Goal: Information Seeking & Learning: Learn about a topic

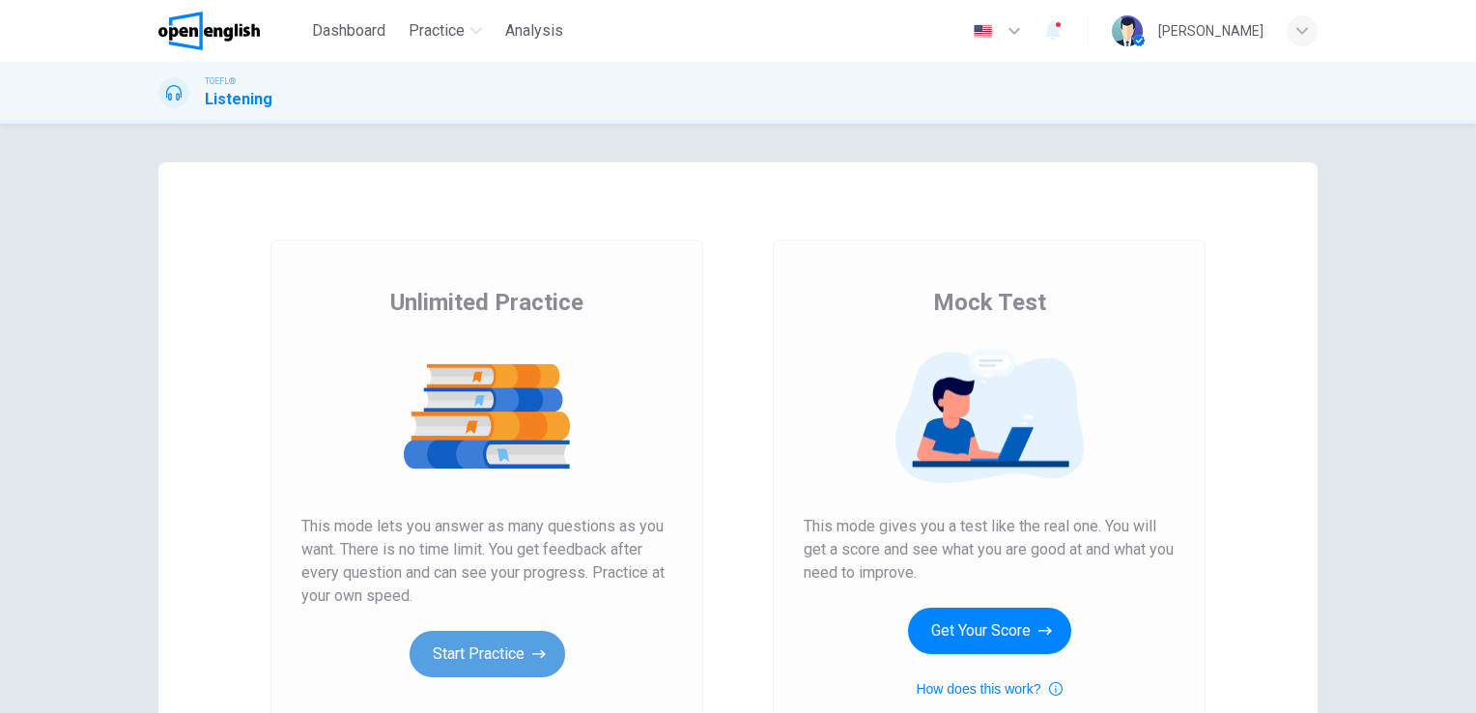
click at [487, 651] on button "Start Practice" at bounding box center [486, 654] width 155 height 46
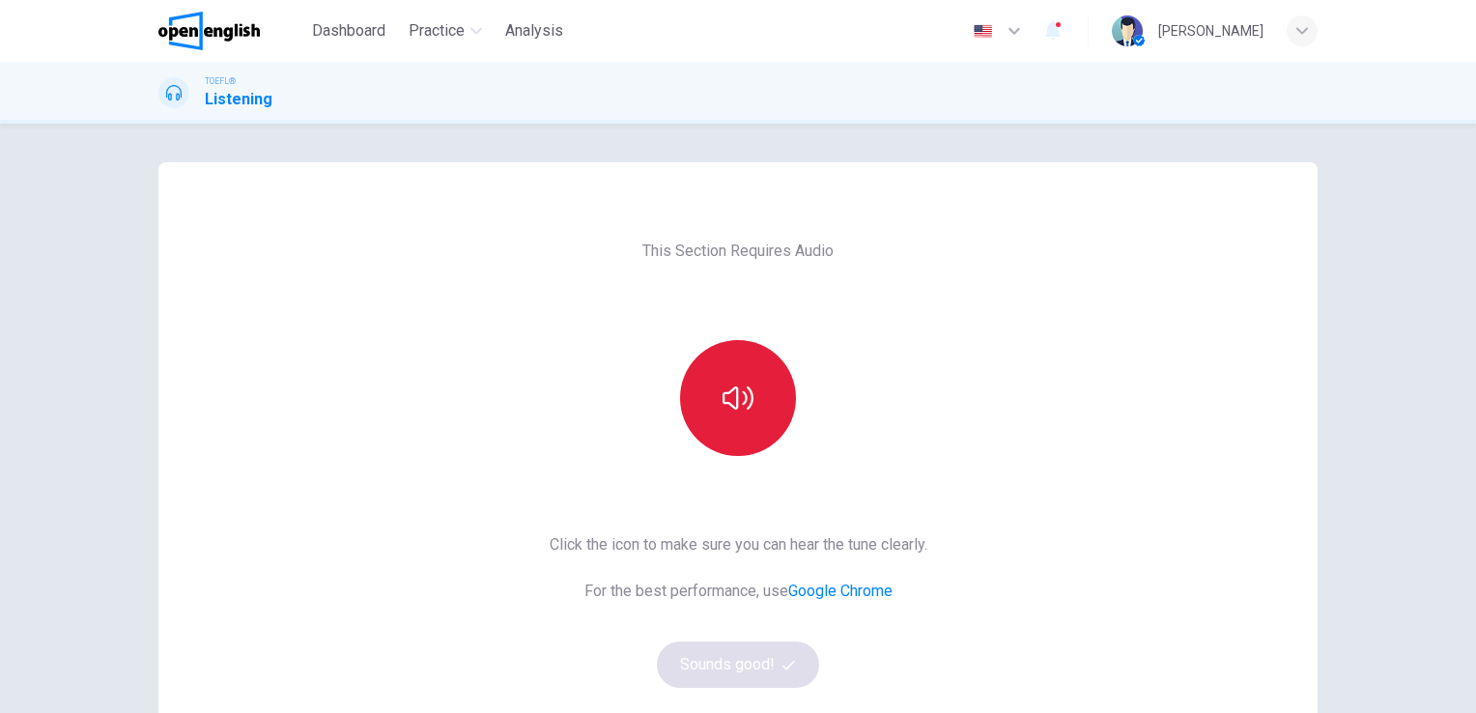
click at [703, 425] on button "button" at bounding box center [738, 398] width 116 height 116
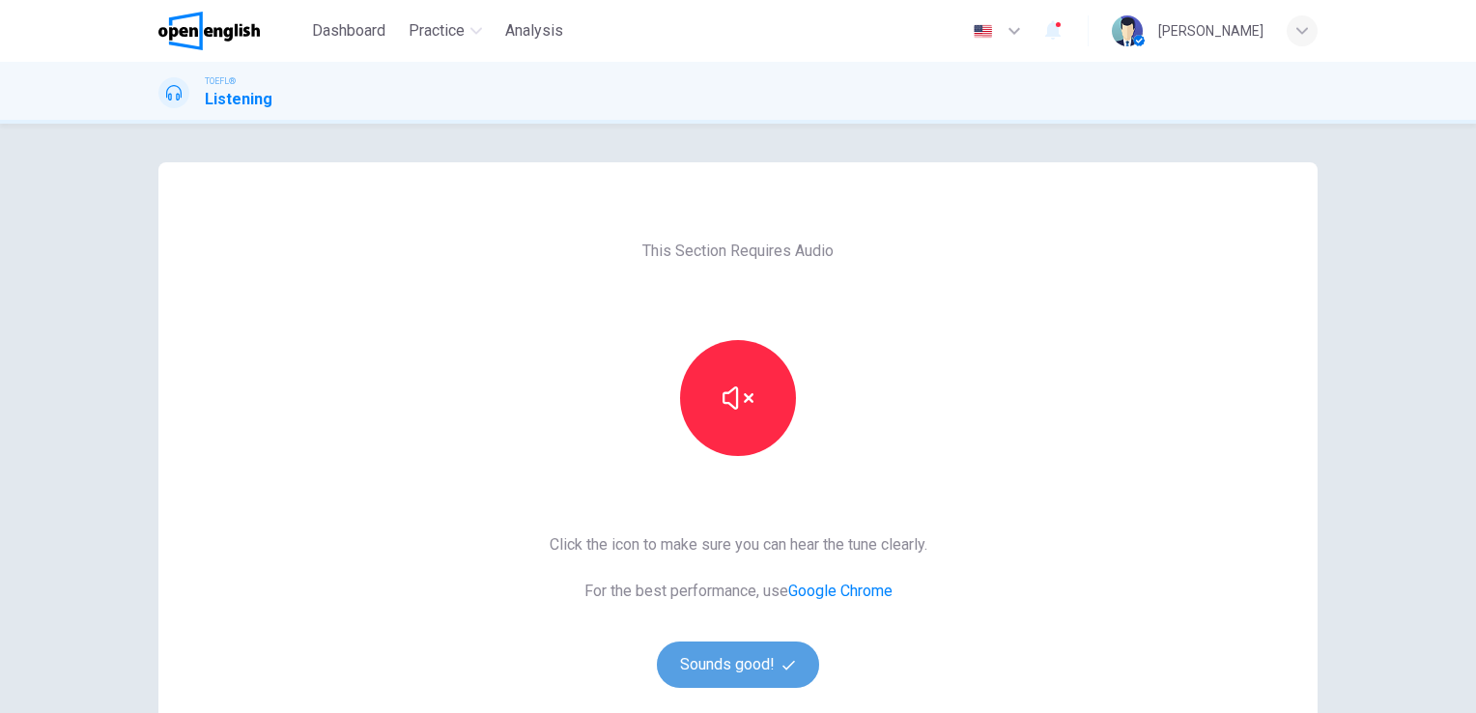
click at [748, 670] on button "Sounds good!" at bounding box center [738, 664] width 162 height 46
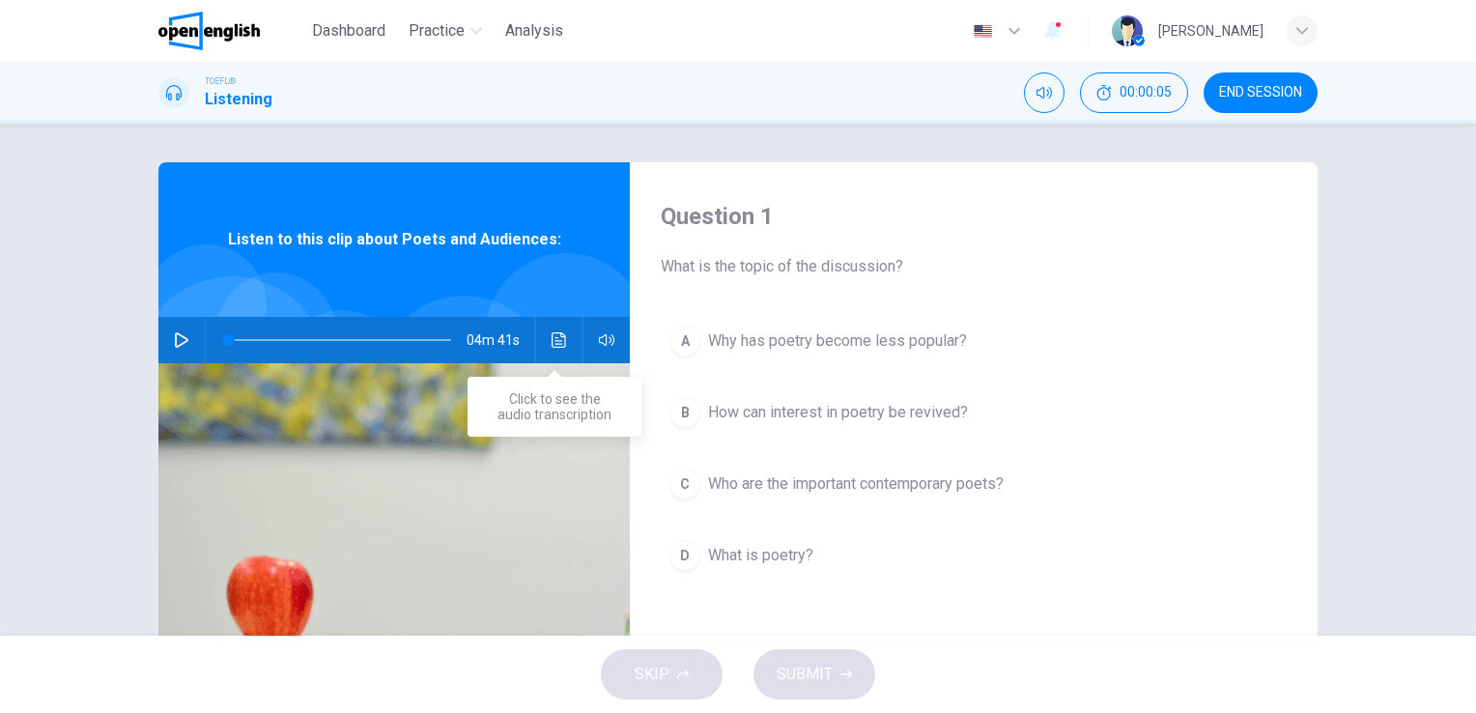
click at [554, 341] on icon "Click to see the audio transcription" at bounding box center [558, 339] width 14 height 15
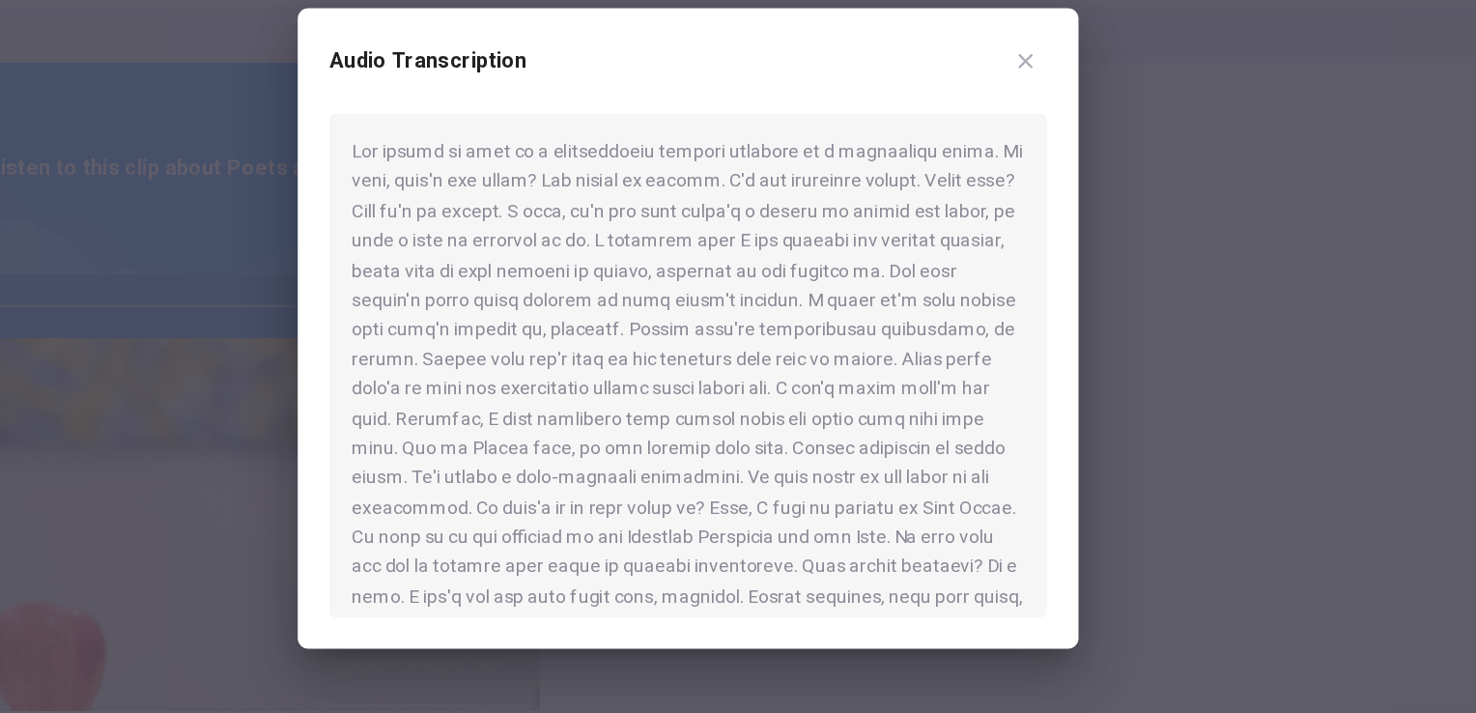
click at [617, 359] on div at bounding box center [737, 383] width 523 height 367
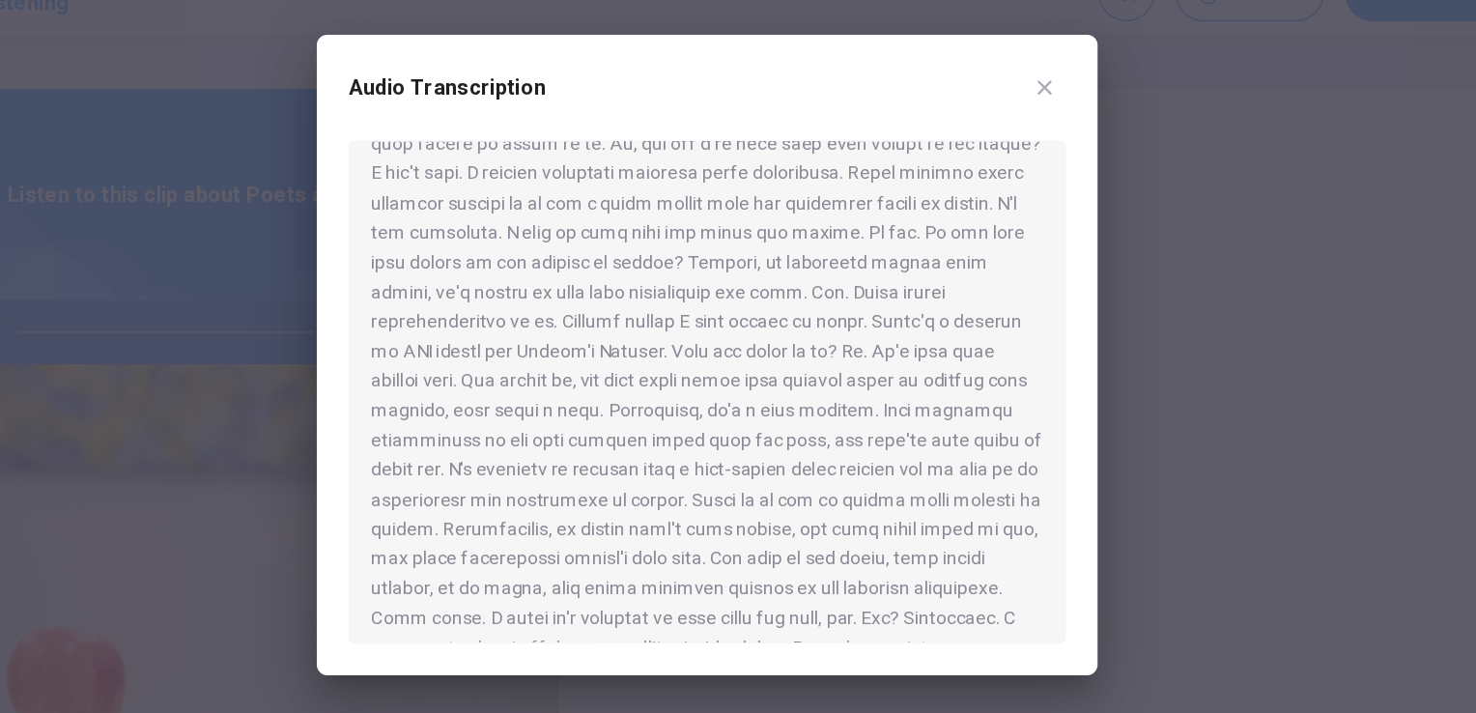
scroll to position [635, 0]
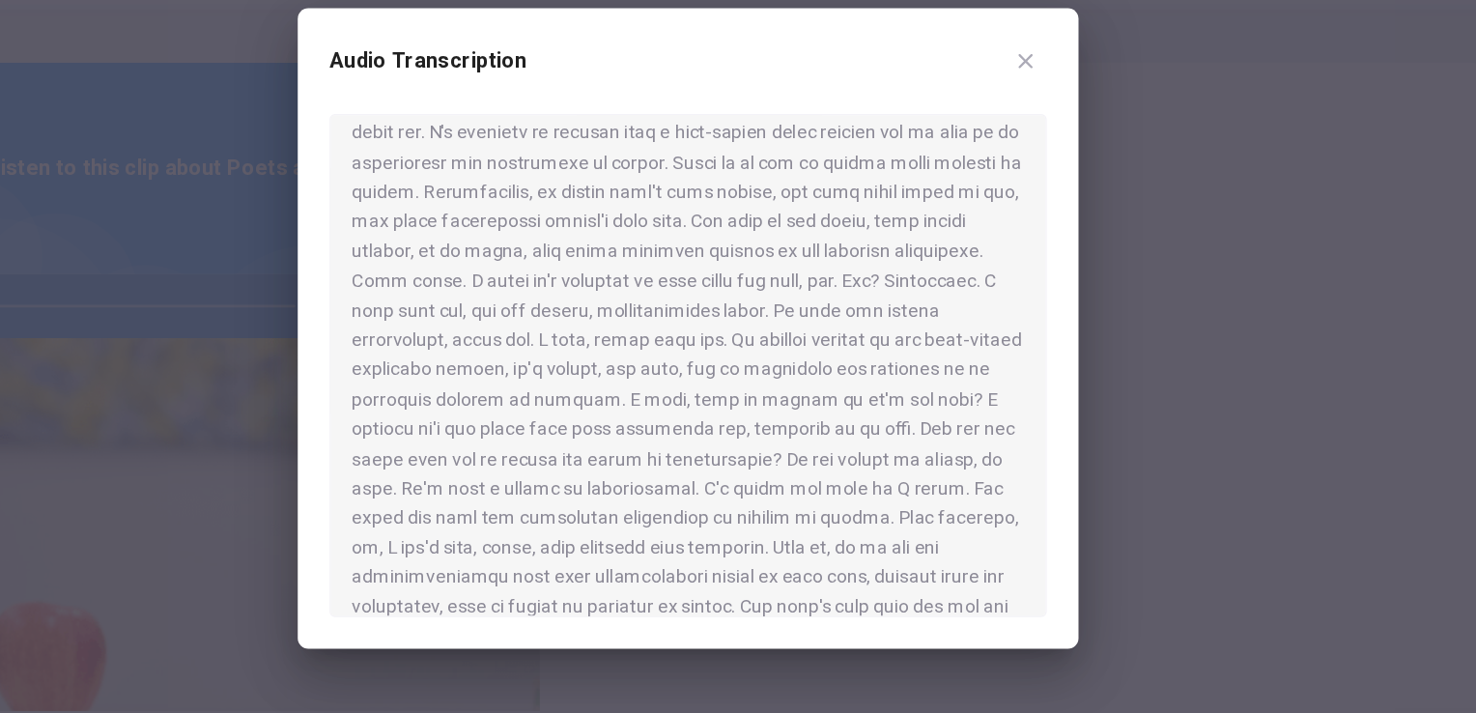
scroll to position [898, 0]
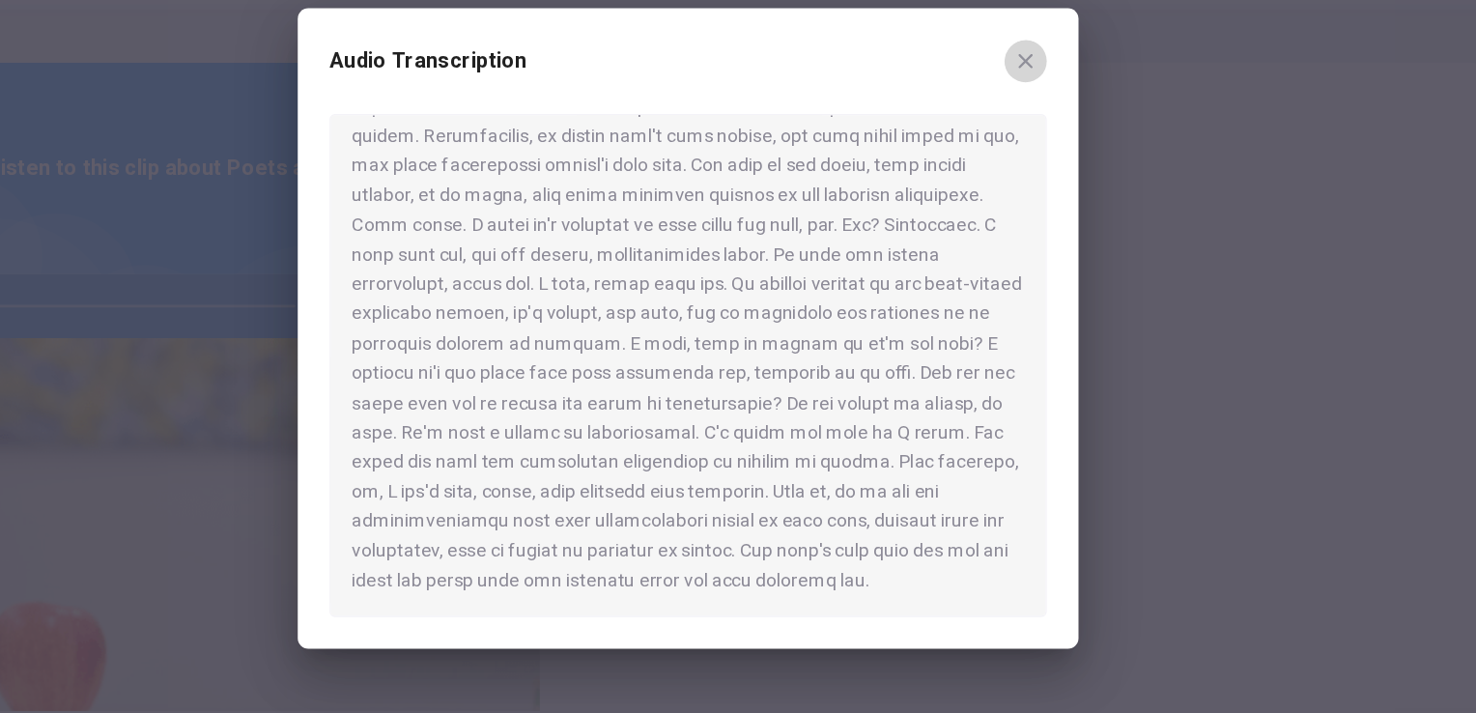
click at [981, 163] on icon "button" at bounding box center [984, 161] width 11 height 11
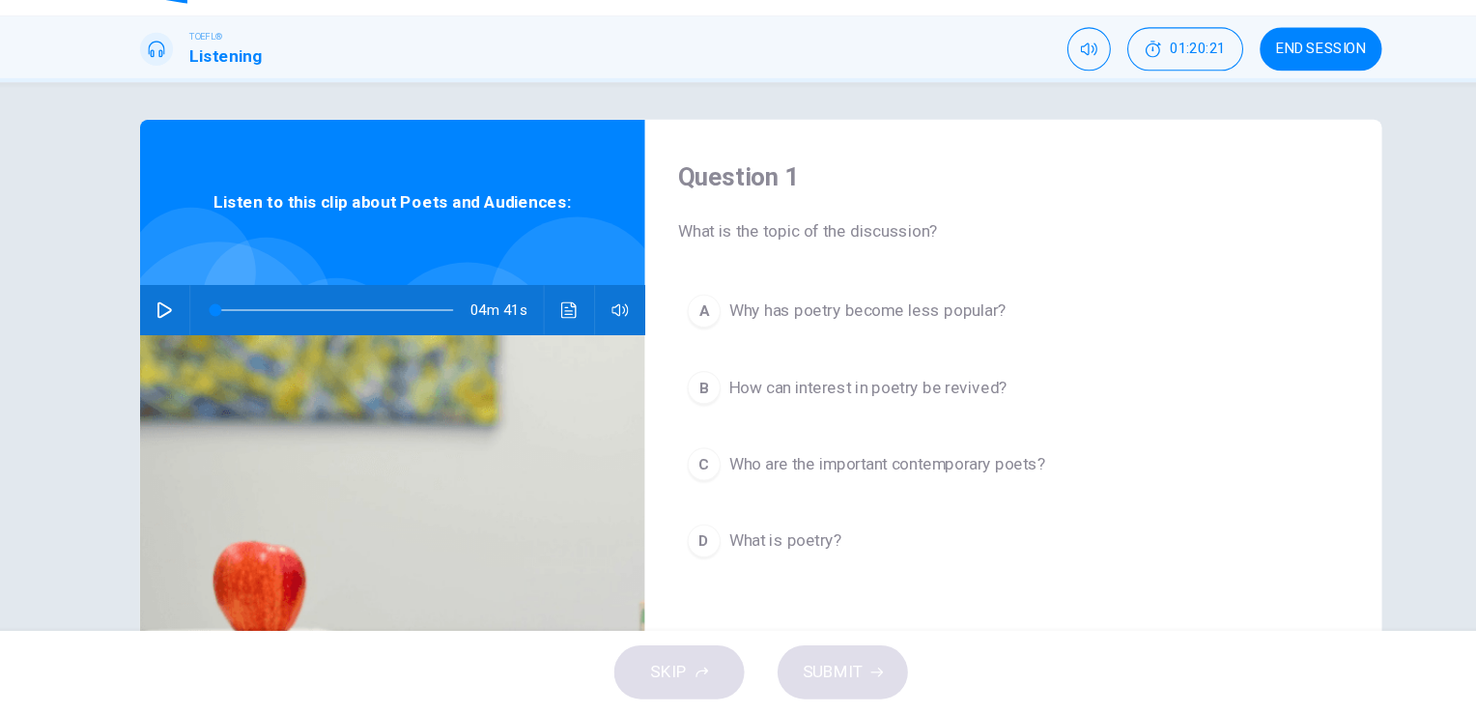
scroll to position [0, 0]
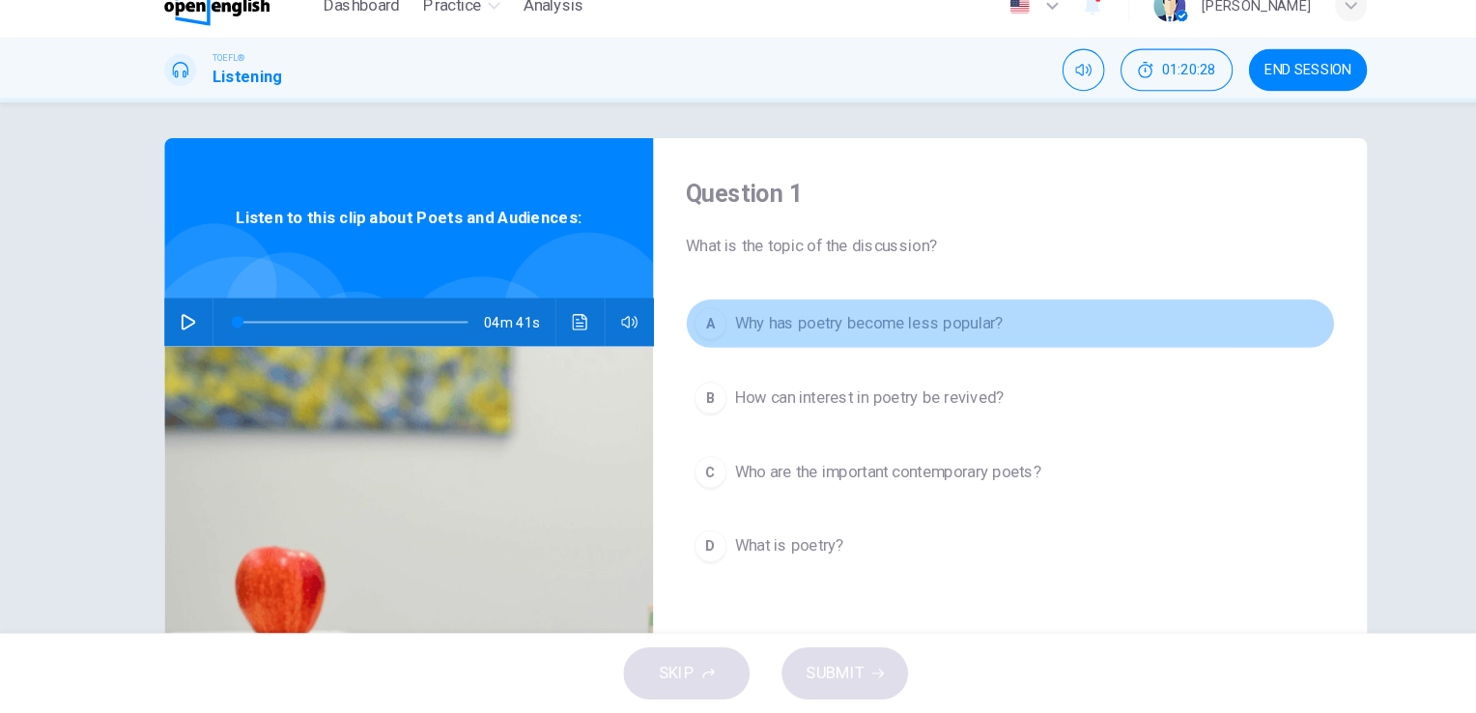
click at [748, 339] on span "Why has poetry become less popular?" at bounding box center [837, 336] width 259 height 23
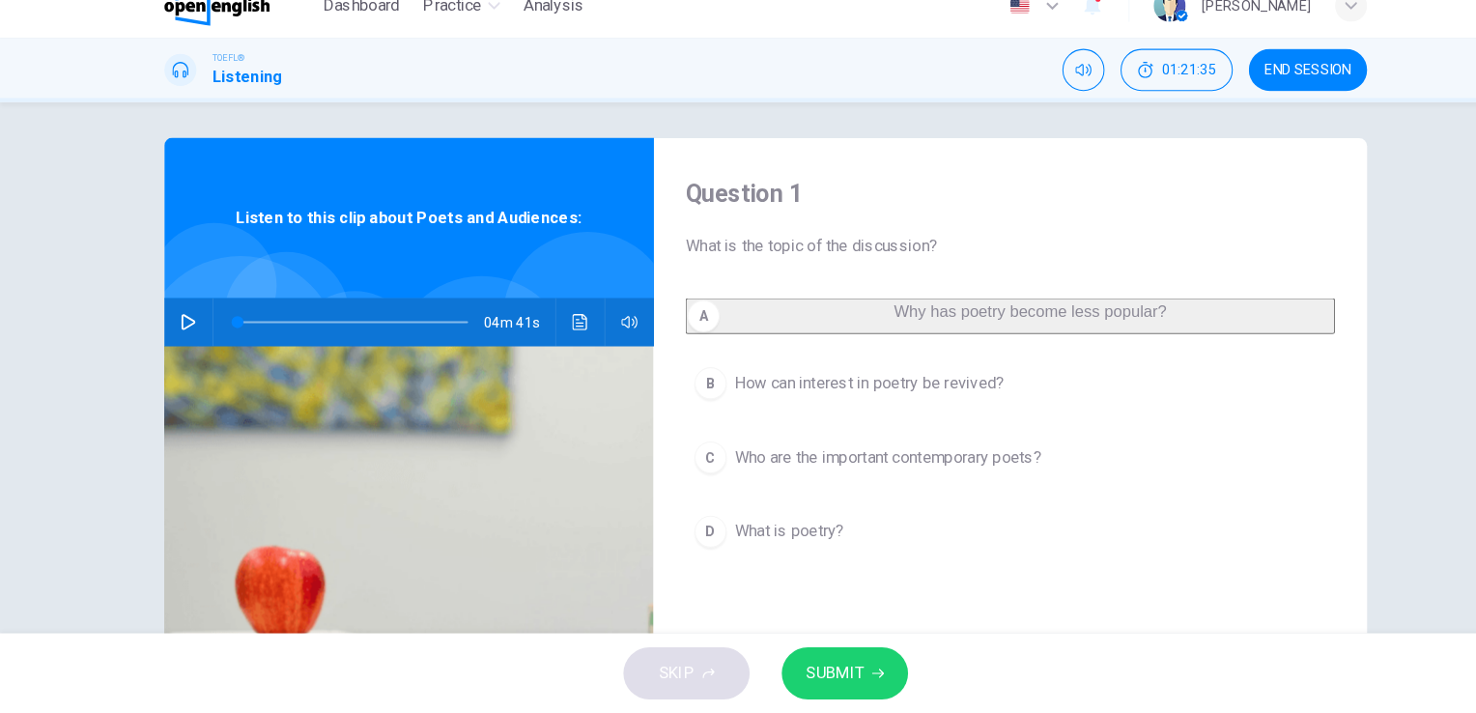
click at [25, 87] on div "TOEFL® Listening 01:21:35 END SESSION" at bounding box center [738, 93] width 1476 height 62
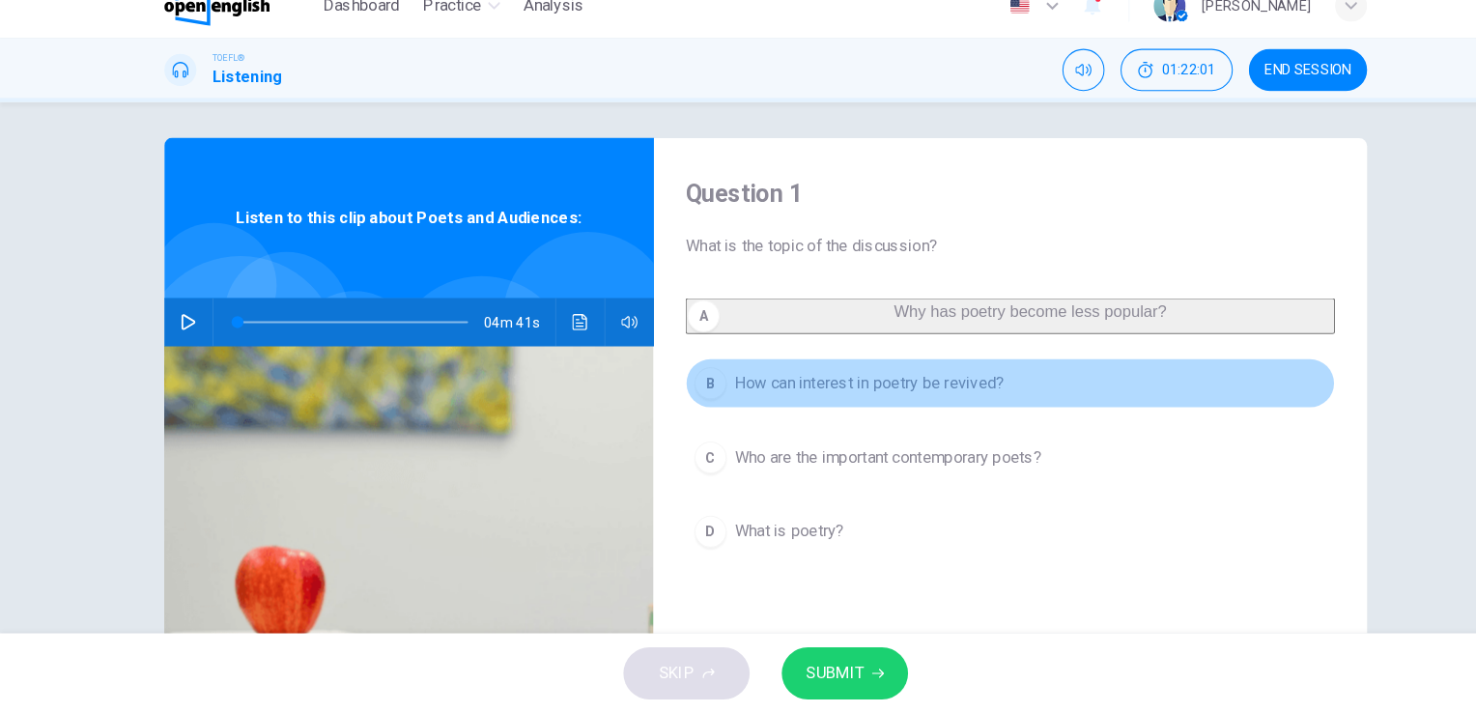
click at [767, 407] on span "How can interest in poetry be revived?" at bounding box center [838, 394] width 260 height 23
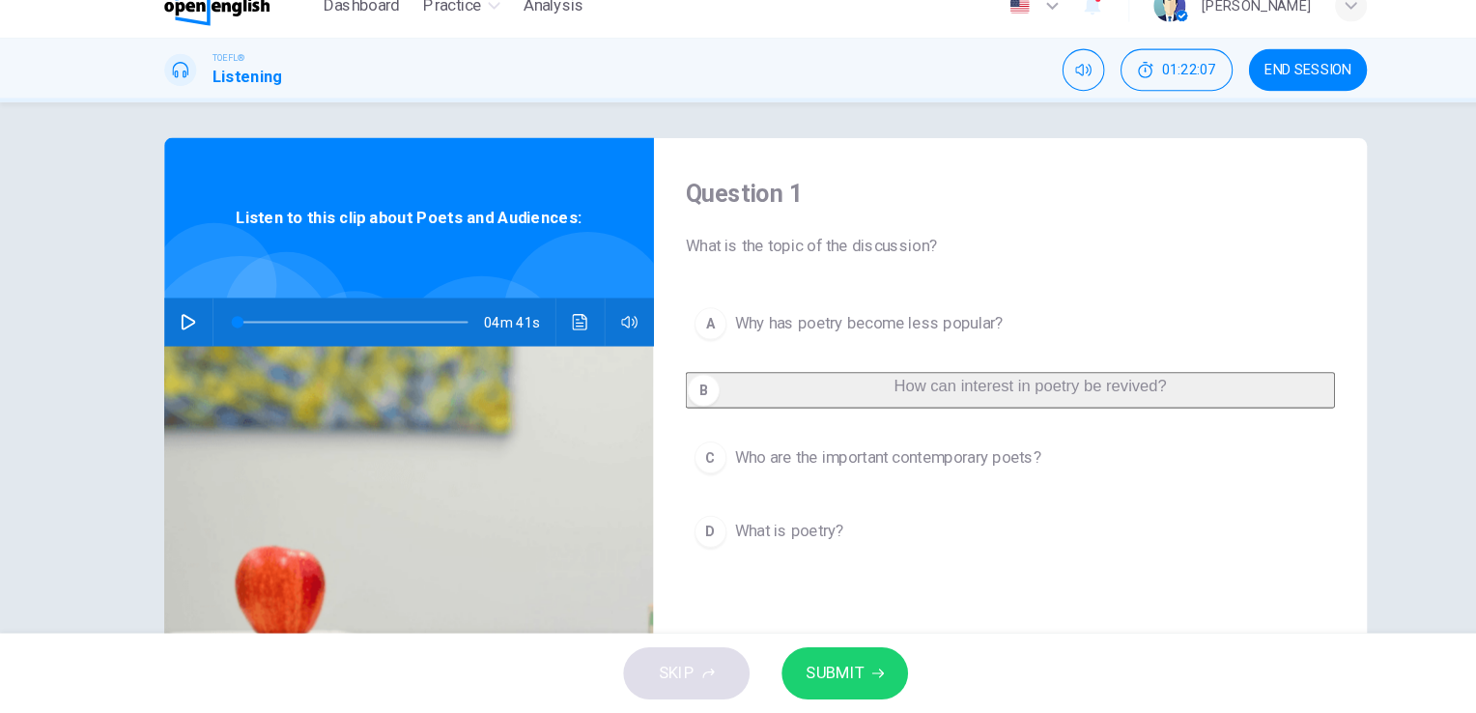
click at [828, 672] on span "SUBMIT" at bounding box center [804, 674] width 56 height 27
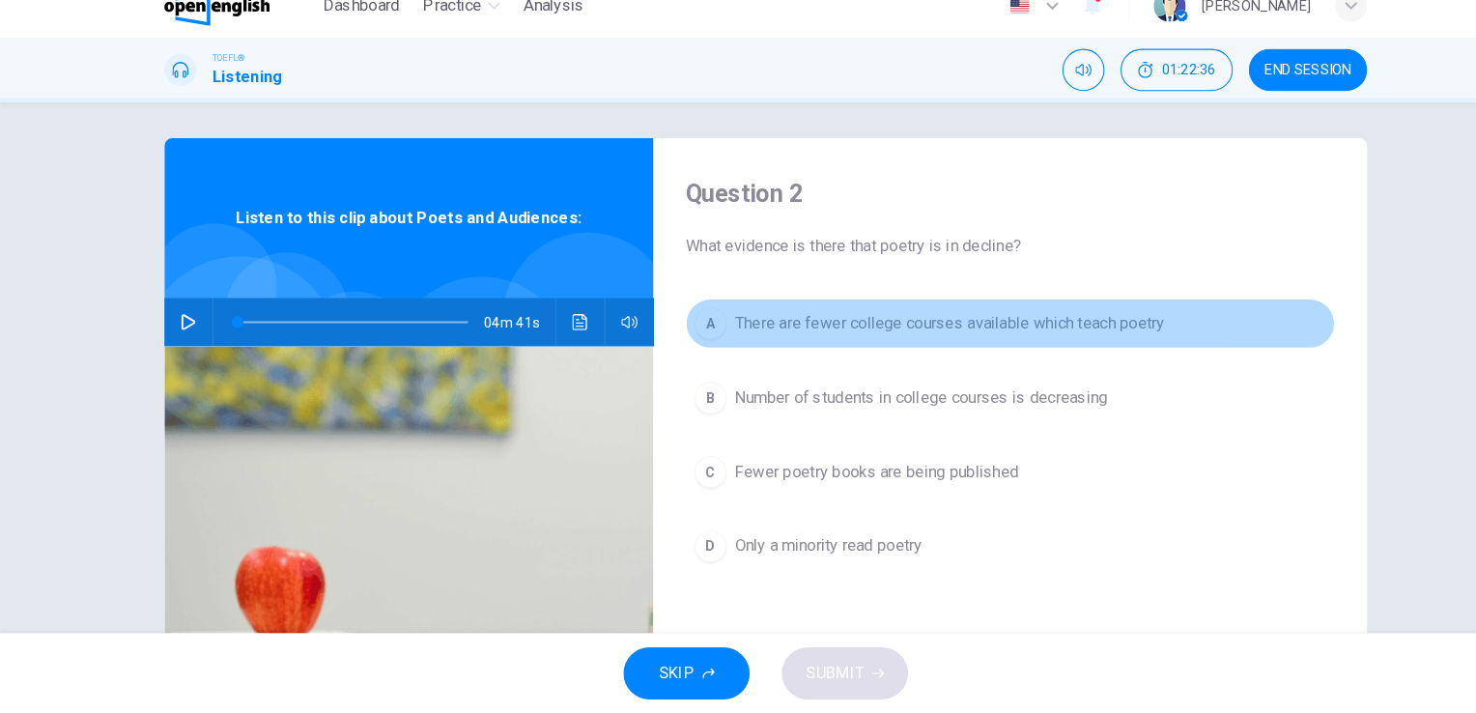
click at [792, 341] on span "There are fewer college courses available which teach poetry" at bounding box center [915, 336] width 414 height 23
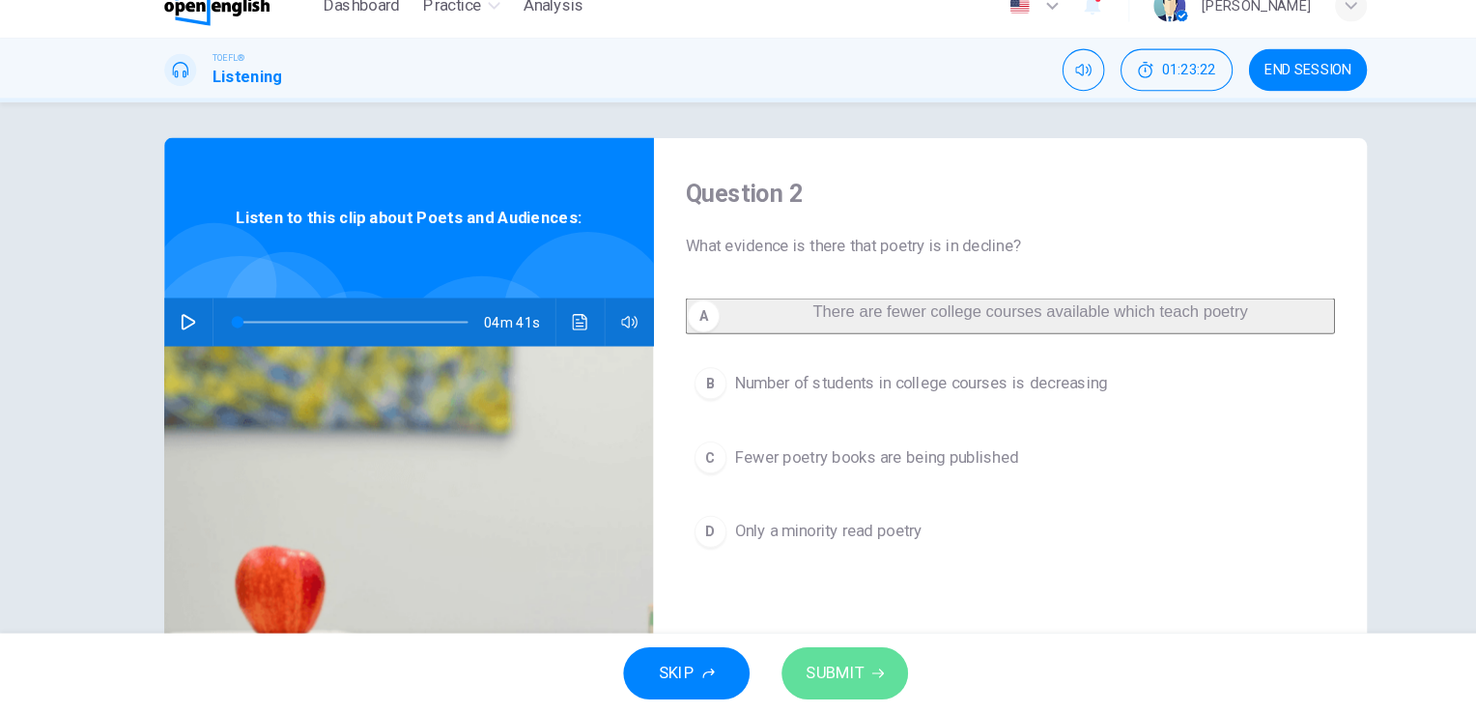
click at [816, 676] on span "SUBMIT" at bounding box center [804, 674] width 56 height 27
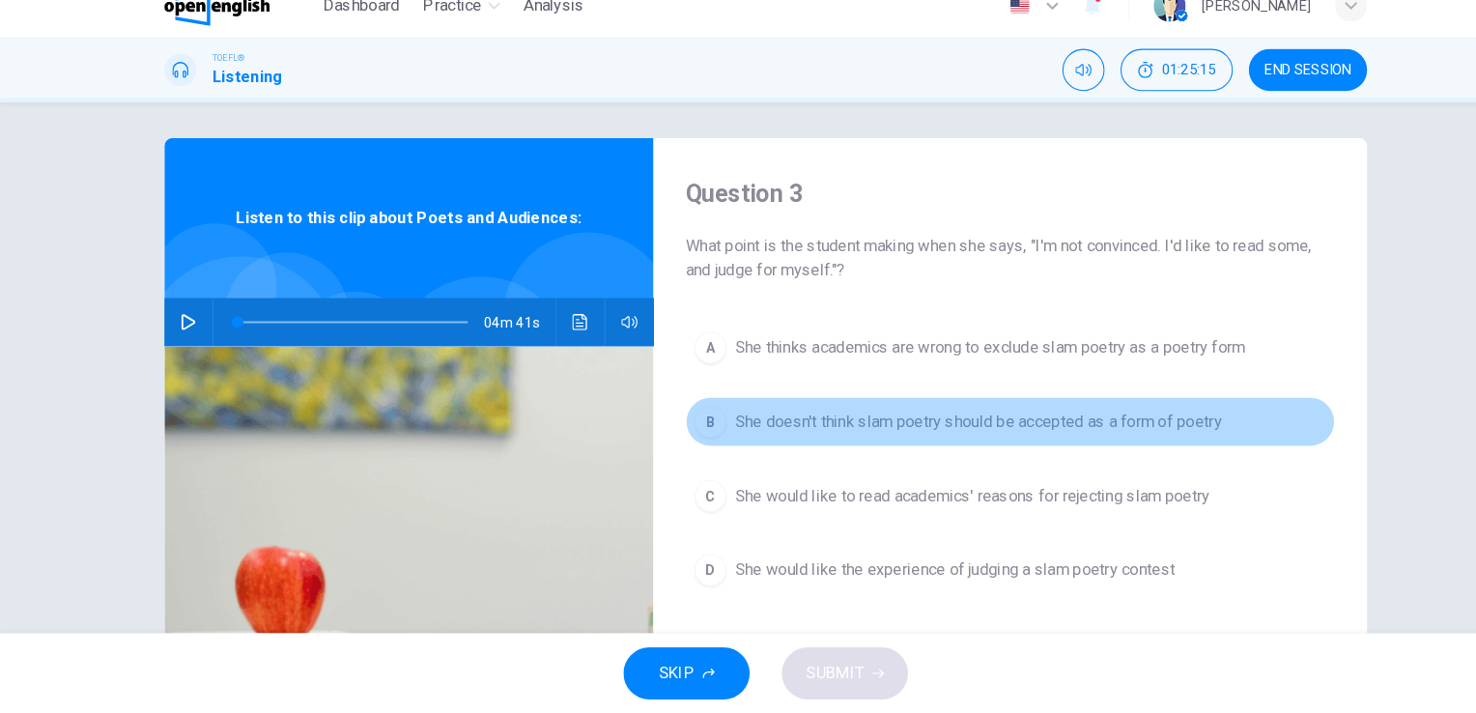
click at [771, 428] on span "She doesn't think slam poetry should be accepted as a form of poetry" at bounding box center [942, 431] width 469 height 23
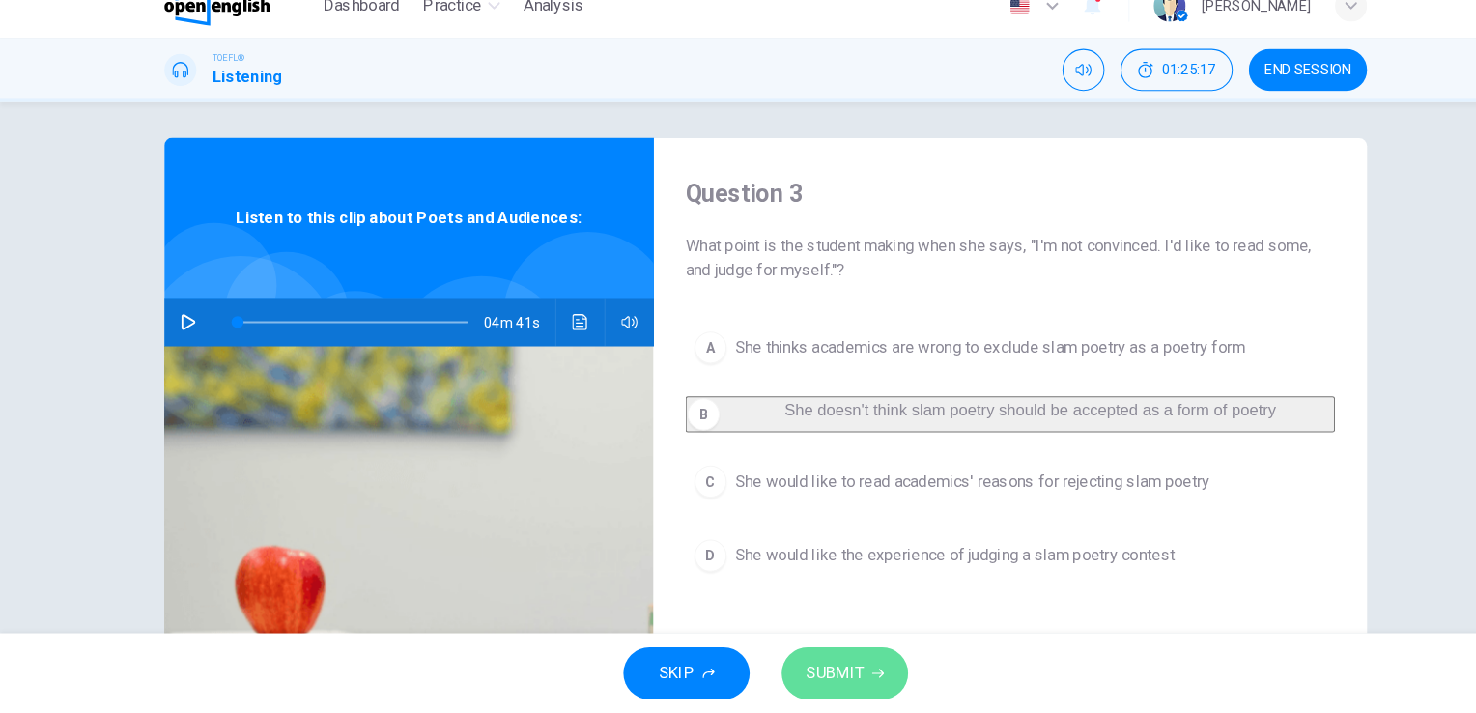
click at [816, 668] on span "SUBMIT" at bounding box center [804, 674] width 56 height 27
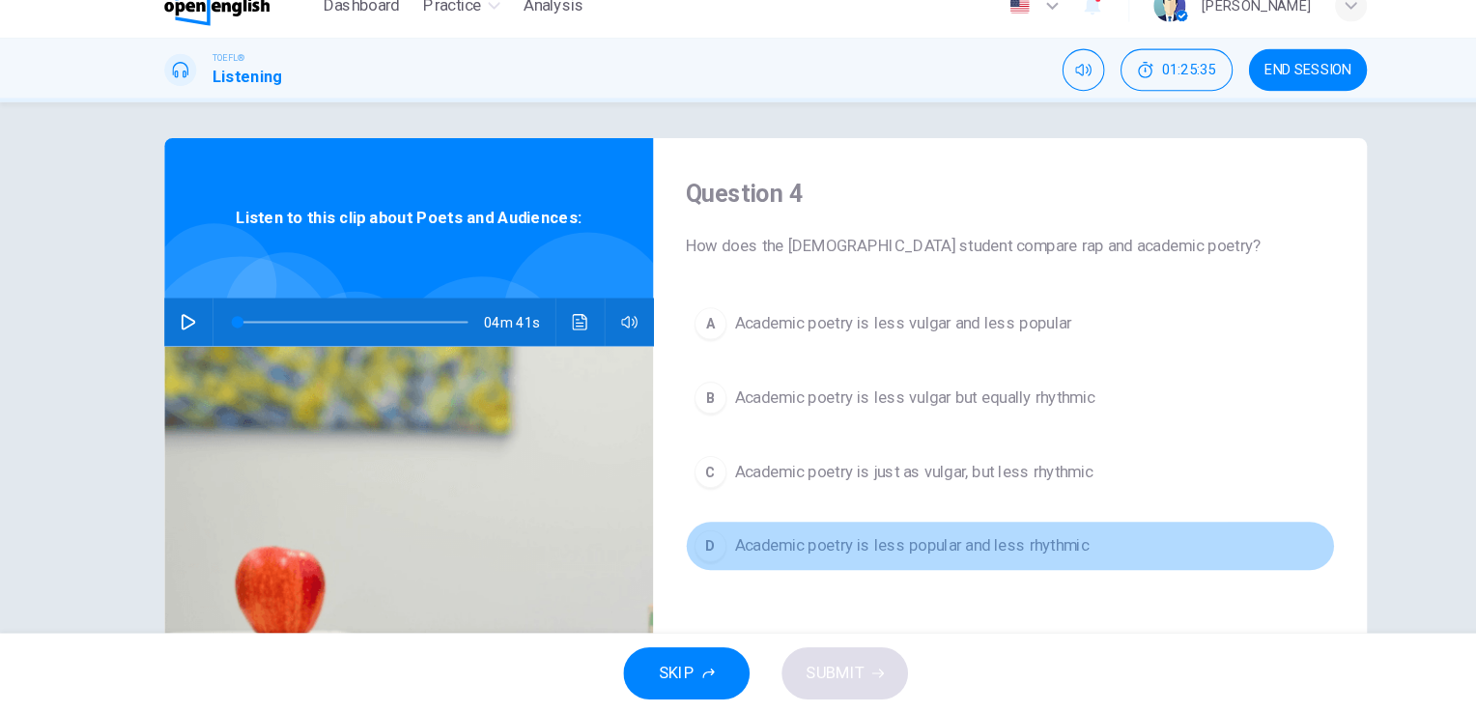
click at [760, 558] on span "Academic poetry is less popular and less rhythmic" at bounding box center [878, 551] width 341 height 23
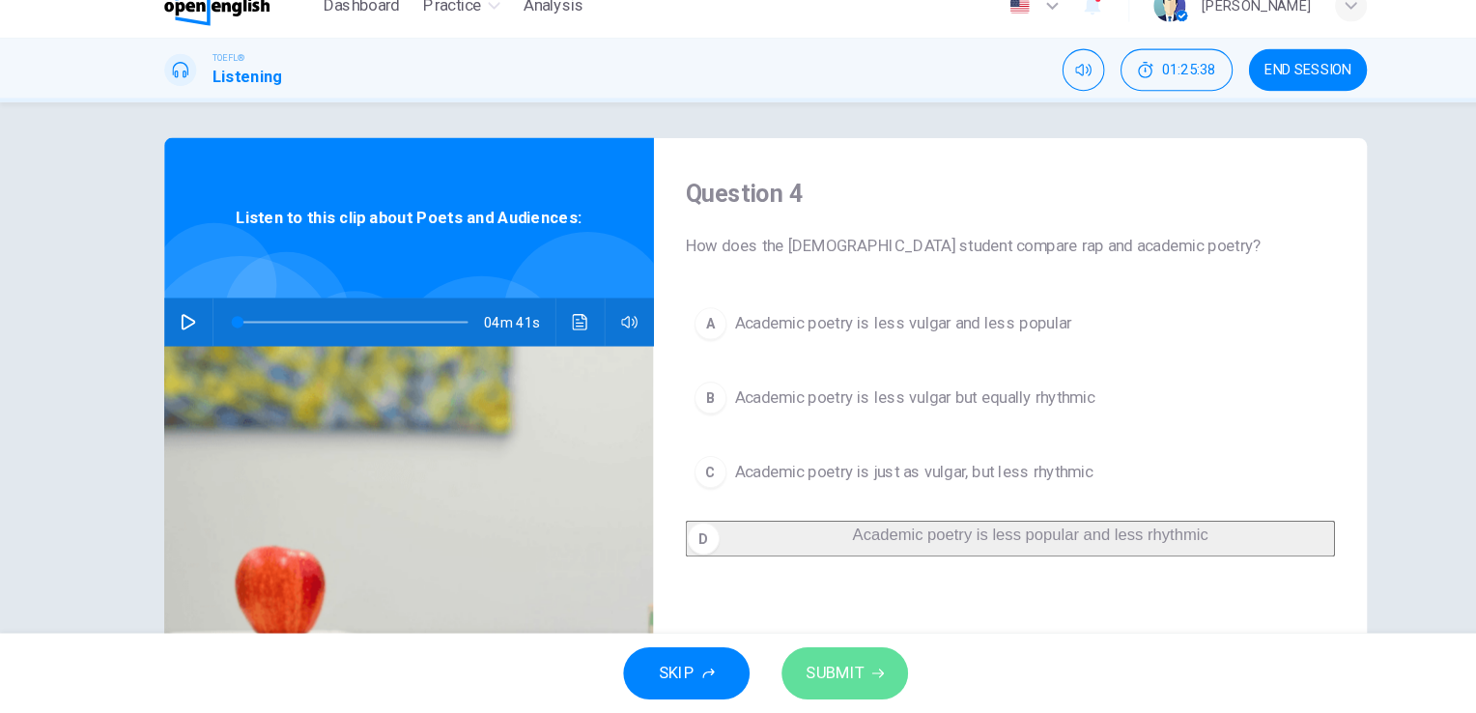
click at [820, 661] on span "SUBMIT" at bounding box center [804, 674] width 56 height 27
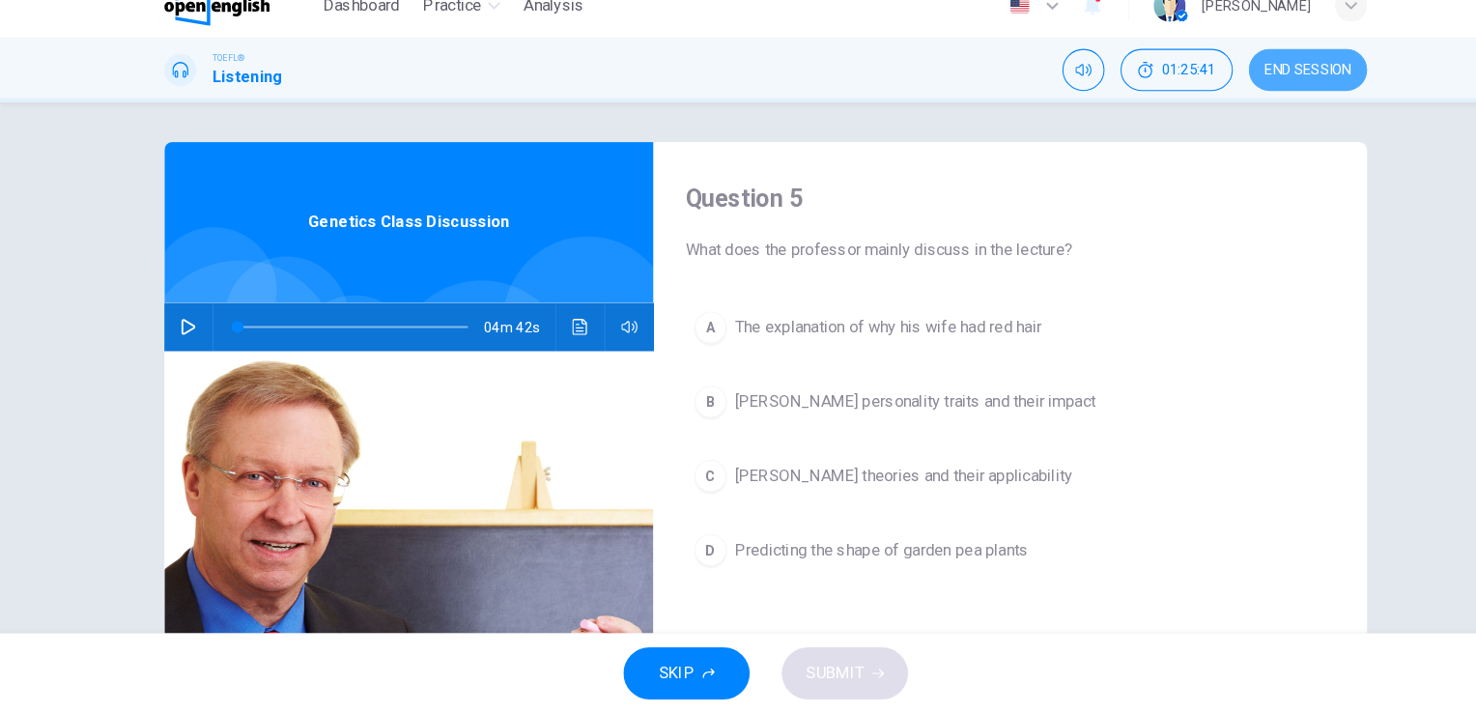
click at [1247, 93] on span "END SESSION" at bounding box center [1260, 92] width 83 height 15
